Goal: Navigation & Orientation: Go to known website

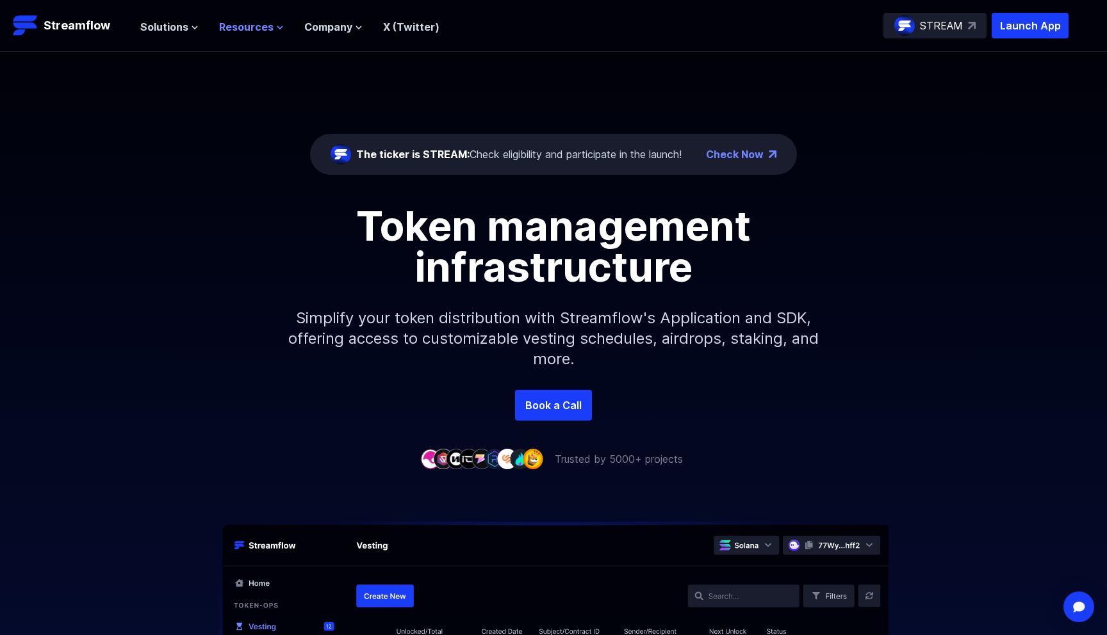
click at [225, 24] on span "Resources" at bounding box center [246, 26] width 54 height 15
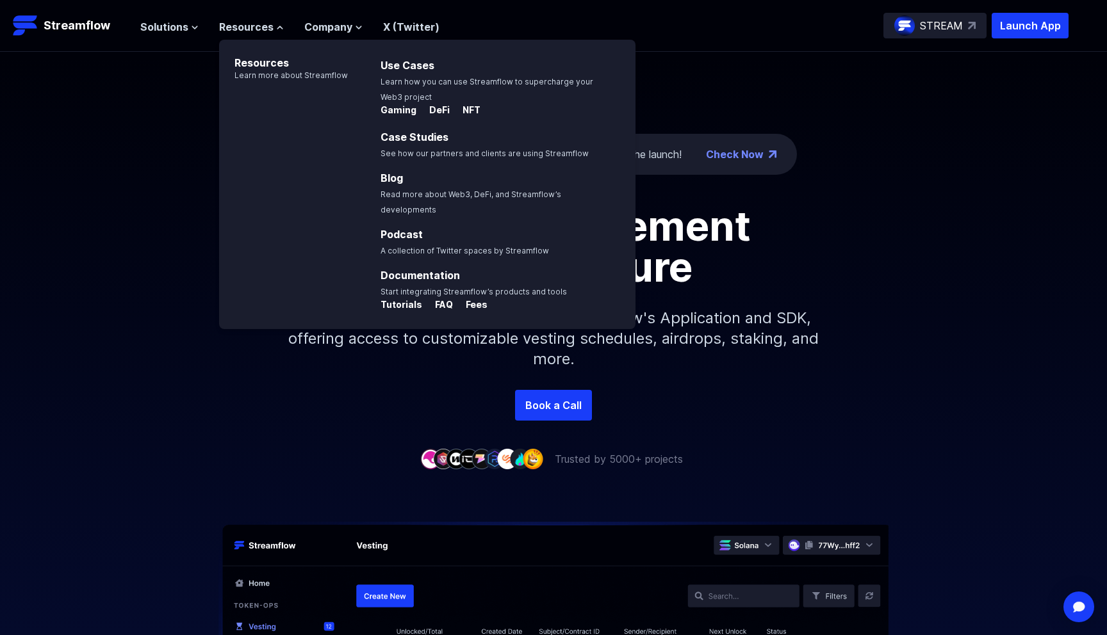
click at [144, 12] on header "Streamflow Launch App STREAM Solutions Overview Streamflow features an all-in-o…" at bounding box center [553, 26] width 1107 height 52
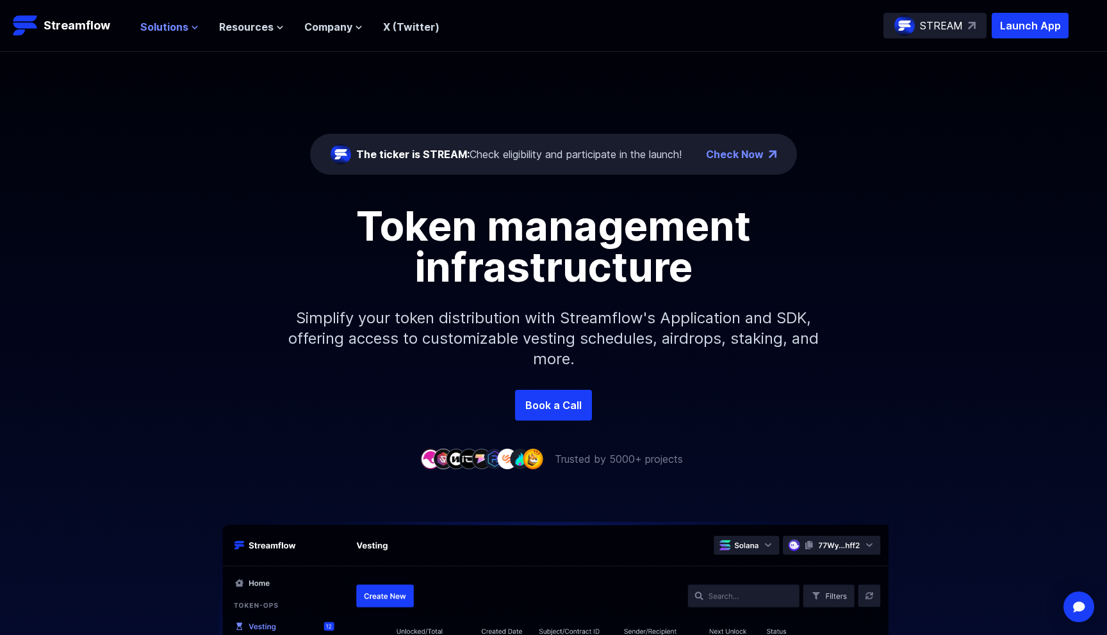
click at [156, 28] on span "Solutions" at bounding box center [164, 26] width 48 height 15
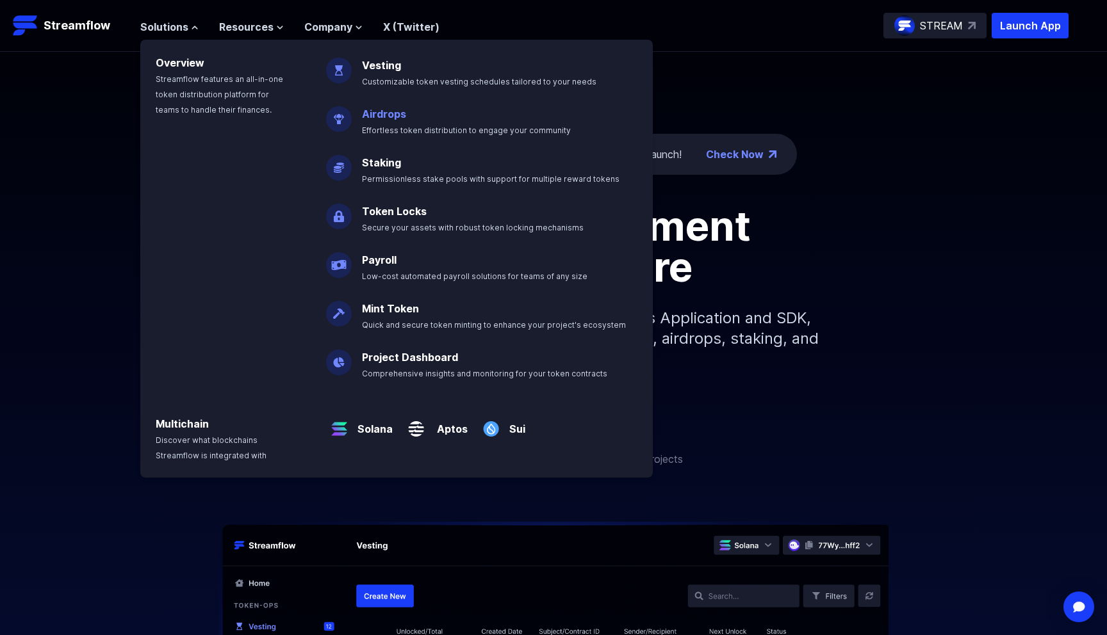
click at [404, 131] on span "Effortless token distribution to engage your community" at bounding box center [466, 131] width 209 height 10
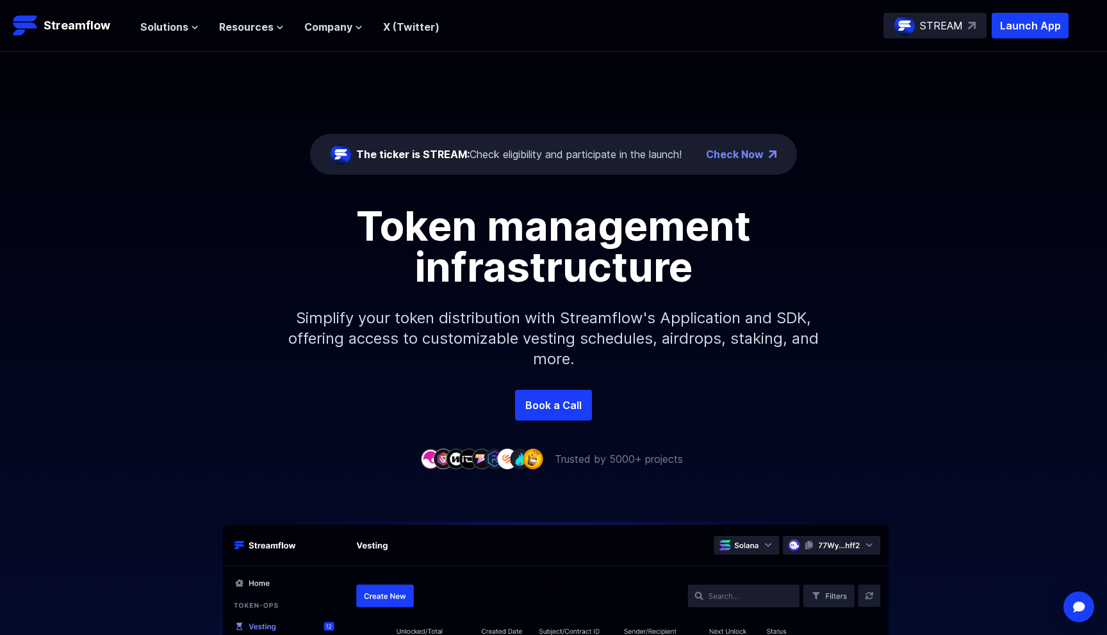
click at [173, 15] on div "Solutions Overview Streamflow features an all-in-one token distribution platfor…" at bounding box center [289, 26] width 299 height 26
click at [174, 22] on span "Solutions" at bounding box center [164, 26] width 48 height 15
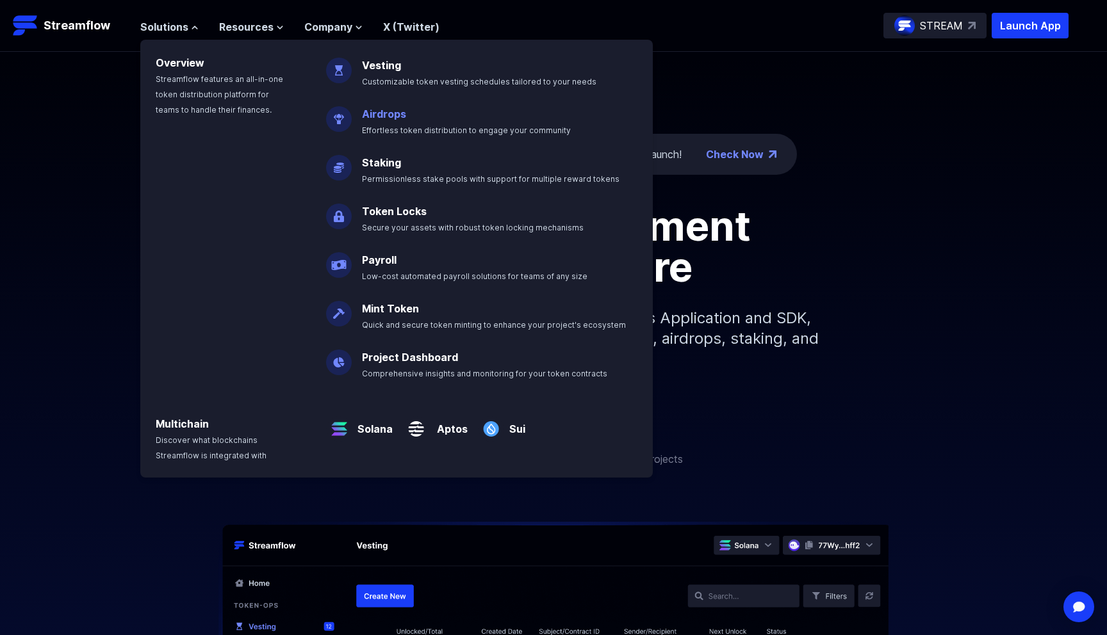
click at [370, 113] on link "Airdrops" at bounding box center [384, 114] width 44 height 13
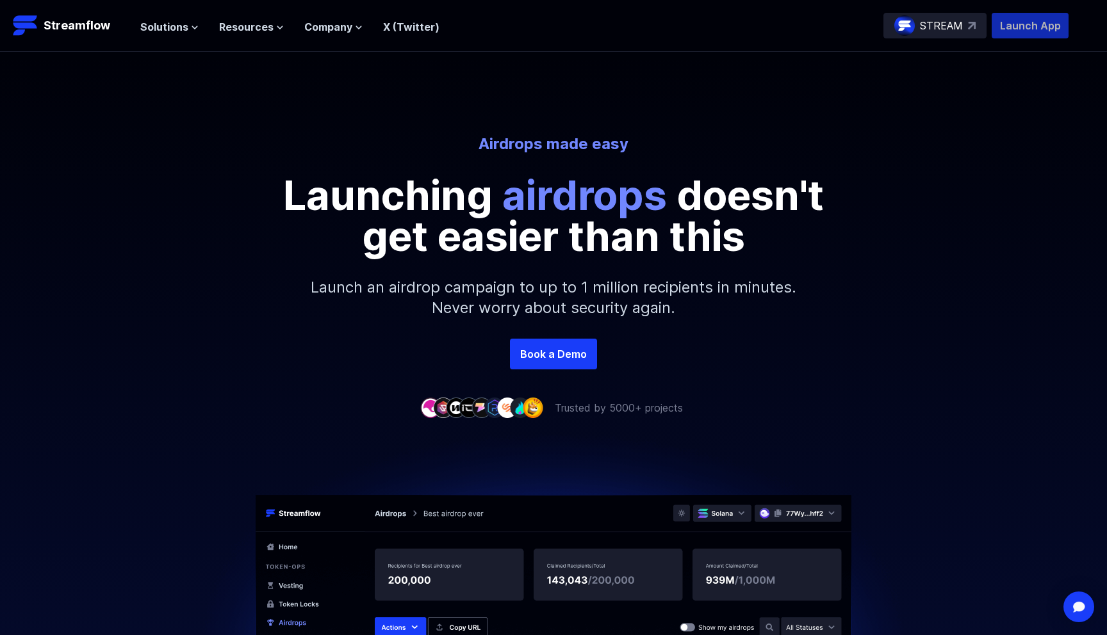
click at [1014, 37] on p "Launch App" at bounding box center [1030, 26] width 77 height 26
